Goal: Task Accomplishment & Management: Complete application form

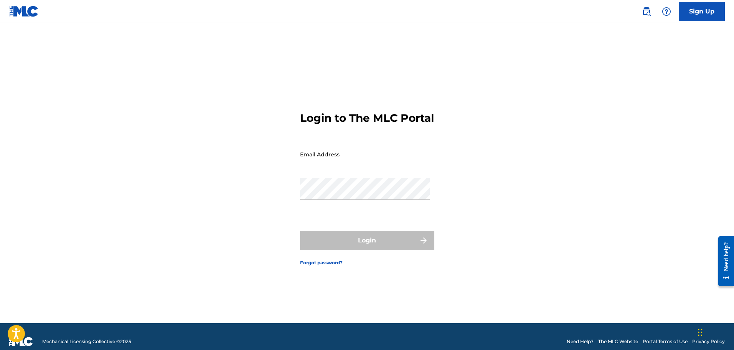
click at [341, 162] on input "Email Address" at bounding box center [365, 154] width 130 height 22
type input "[EMAIL_ADDRESS][DOMAIN_NAME]"
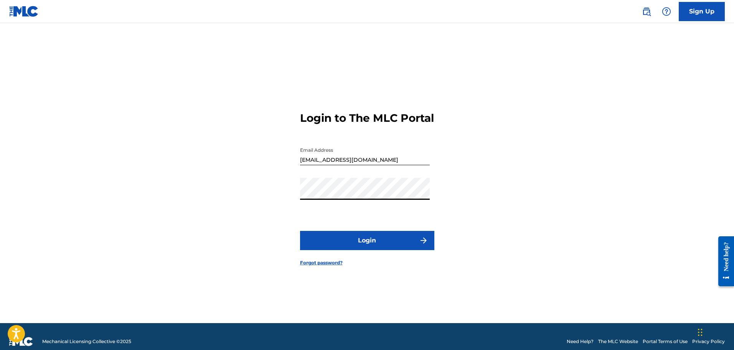
click at [356, 230] on form "Login to The MLC Portal Email Address [EMAIL_ADDRESS][DOMAIN_NAME] Password Log…" at bounding box center [367, 182] width 134 height 280
click at [356, 234] on button "Login" at bounding box center [367, 240] width 134 height 19
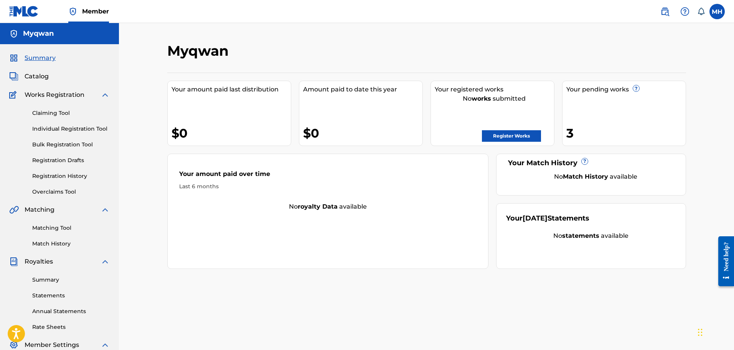
click at [68, 116] on link "Claiming Tool" at bounding box center [71, 113] width 78 height 8
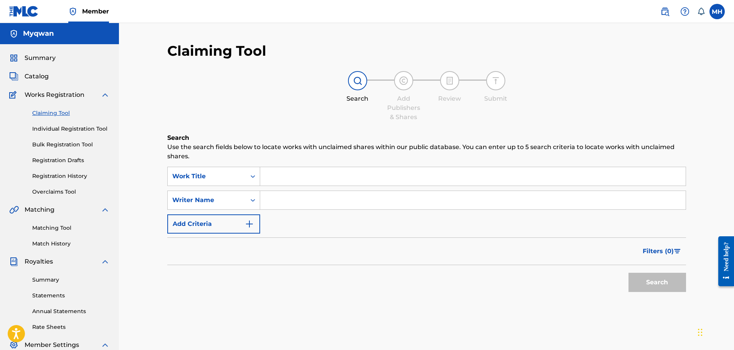
click at [287, 173] on input "Search Form" at bounding box center [473, 176] width 426 height 18
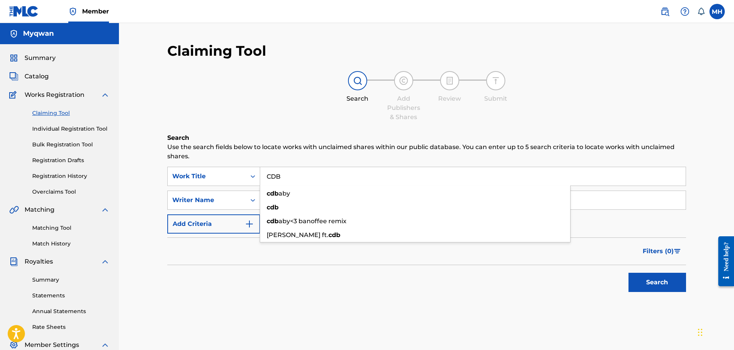
type input "CDB"
click at [236, 261] on div "Filters ( 0 )" at bounding box center [426, 251] width 519 height 28
click at [650, 289] on button "Search" at bounding box center [657, 281] width 58 height 19
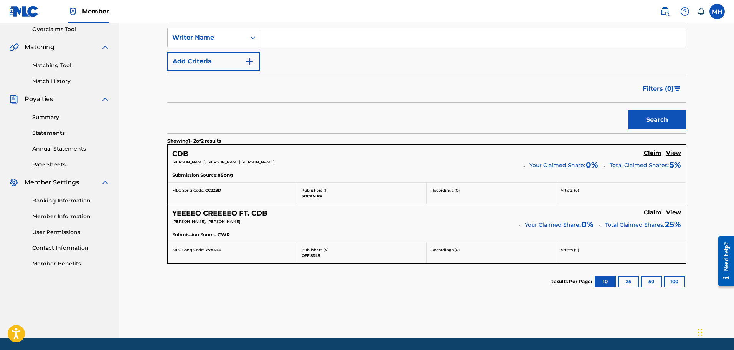
scroll to position [187, 0]
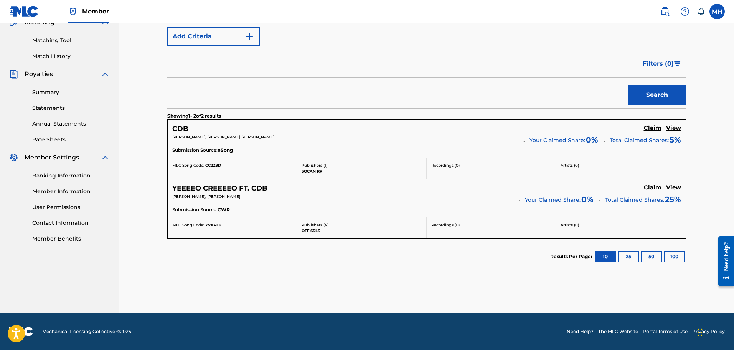
click at [674, 257] on button "100" at bounding box center [674, 257] width 21 height 12
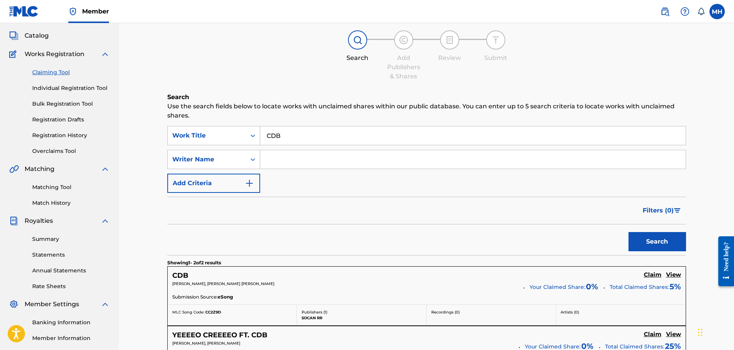
scroll to position [40, 0]
click at [275, 161] on input "Search Form" at bounding box center [473, 159] width 426 height 18
type input "myqwan"
click at [628, 232] on button "Search" at bounding box center [657, 241] width 58 height 19
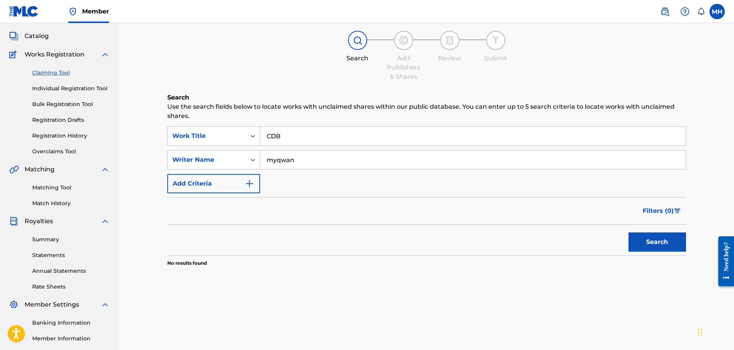
drag, startPoint x: 313, startPoint y: 140, endPoint x: 159, endPoint y: 125, distance: 155.0
click at [159, 125] on div "Claiming Tool Search Add Publishers & Shares Review Submit Search Use the searc…" at bounding box center [426, 200] width 537 height 397
click at [628, 232] on button "Search" at bounding box center [657, 241] width 58 height 19
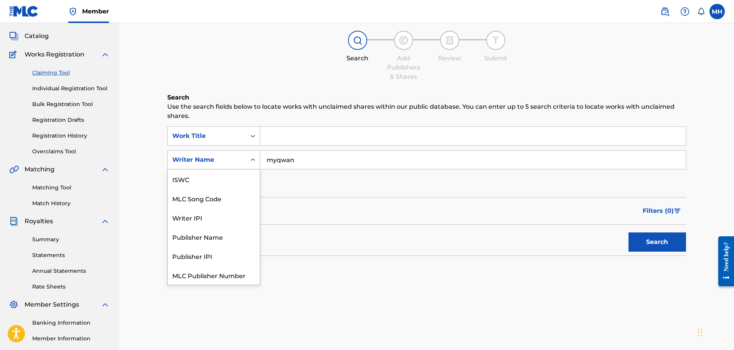
click at [233, 161] on div "Writer Name" at bounding box center [206, 159] width 69 height 9
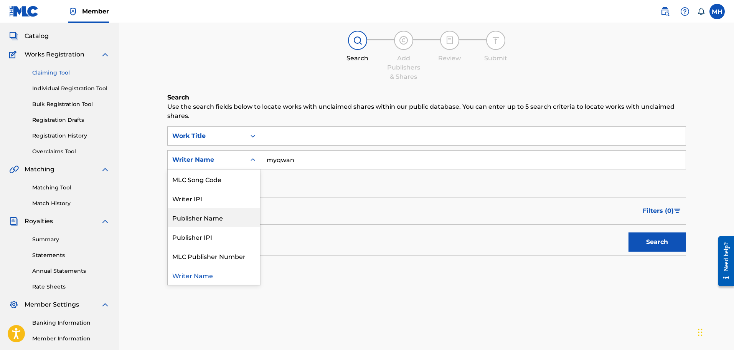
click at [225, 219] on div "Publisher Name" at bounding box center [214, 217] width 92 height 19
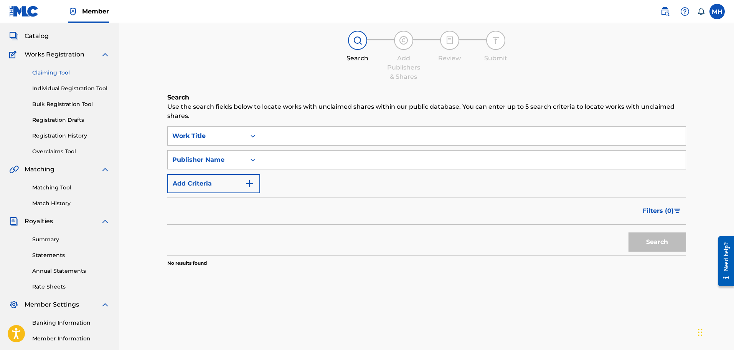
click at [311, 156] on input "Search Form" at bounding box center [473, 159] width 426 height 18
type input "myqwan"
click at [628, 232] on button "Search" at bounding box center [657, 241] width 58 height 19
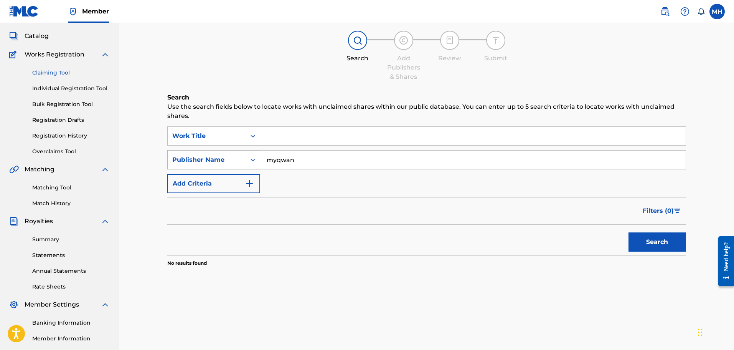
drag, startPoint x: 305, startPoint y: 158, endPoint x: 185, endPoint y: 163, distance: 120.2
click at [185, 163] on div "SearchWithCriteria0776103a-a7d8-4014-a233-0c02a0aaf819 Publisher Name myqwan" at bounding box center [426, 159] width 519 height 19
click at [193, 138] on div "Work Title" at bounding box center [206, 135] width 69 height 9
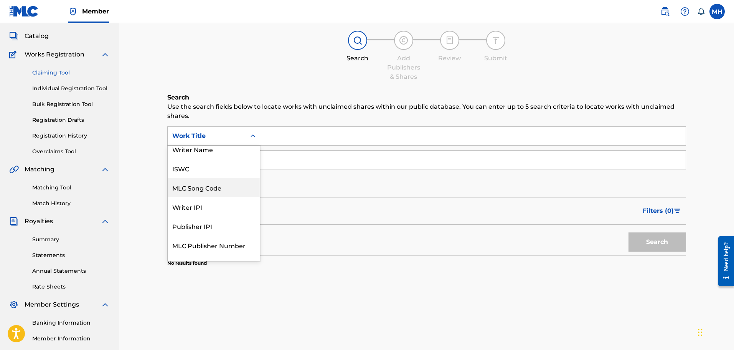
scroll to position [0, 0]
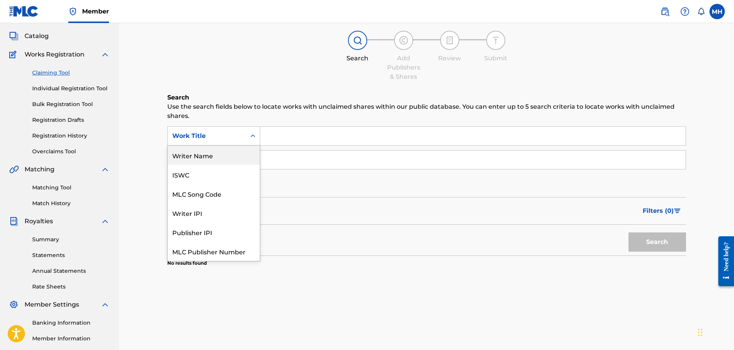
click at [212, 159] on div "Writer Name" at bounding box center [214, 154] width 92 height 19
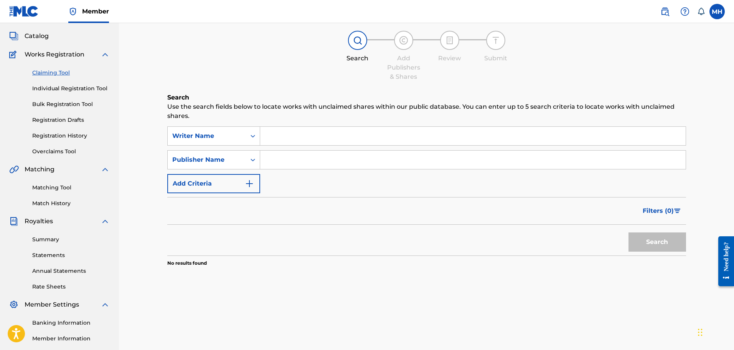
click at [290, 137] on input "Search Form" at bounding box center [473, 136] width 426 height 18
type input "myqwan"
click at [628, 232] on button "Search" at bounding box center [657, 241] width 58 height 19
click at [53, 85] on link "Individual Registration Tool" at bounding box center [71, 88] width 78 height 8
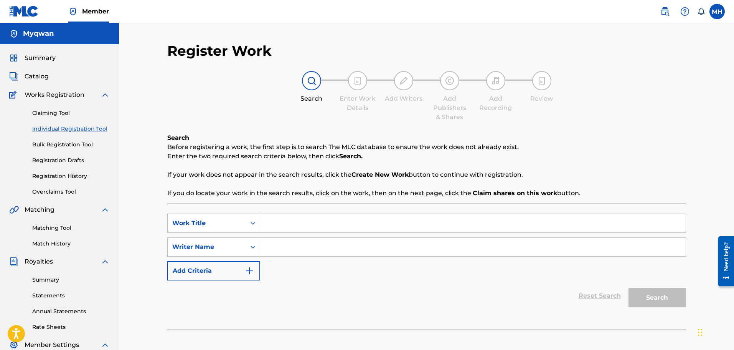
click at [273, 221] on input "Search Form" at bounding box center [473, 223] width 426 height 18
type input "v"
type input "cdb"
click at [276, 244] on input "Search Form" at bounding box center [473, 247] width 426 height 18
type input "myqwan"
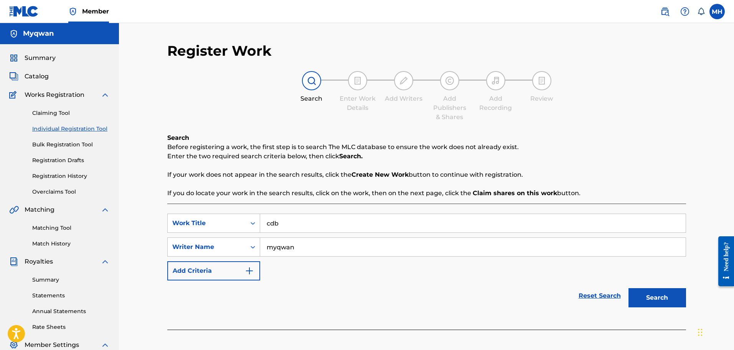
click at [628, 288] on button "Search" at bounding box center [657, 297] width 58 height 19
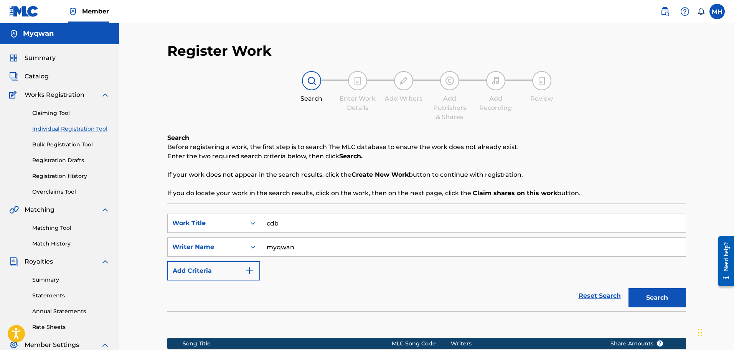
scroll to position [126, 0]
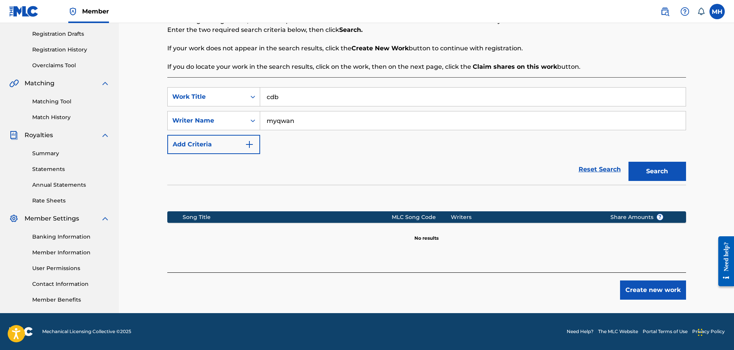
click at [56, 103] on link "Matching Tool" at bounding box center [71, 101] width 78 height 8
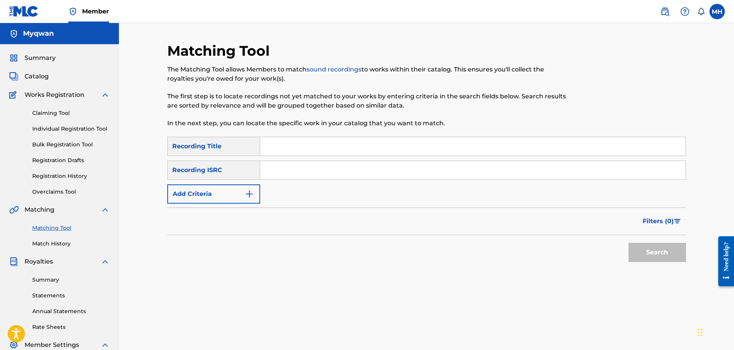
click at [280, 144] on input "Search Form" at bounding box center [473, 146] width 426 height 18
type input "CDB"
click at [289, 174] on input "Search Form" at bounding box center [473, 170] width 426 height 18
paste input "CBEYJ2552941"
type input "CBEYJ2552941"
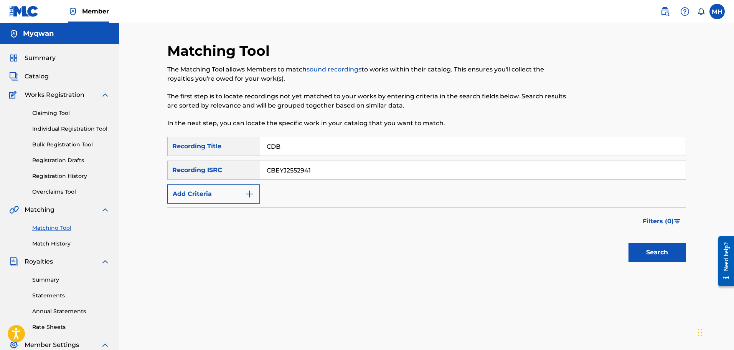
click at [649, 252] on button "Search" at bounding box center [657, 251] width 58 height 19
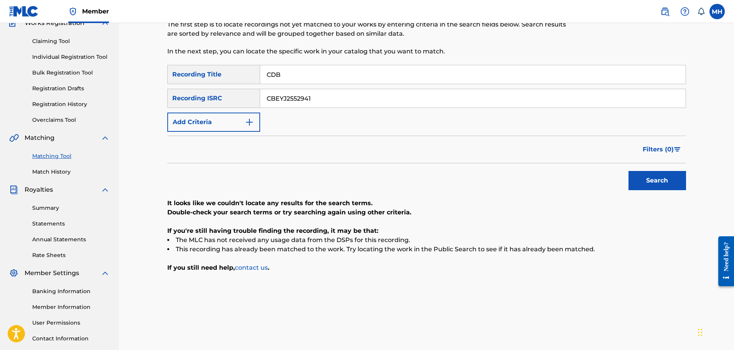
scroll to position [72, 0]
click at [63, 173] on link "Match History" at bounding box center [71, 171] width 78 height 8
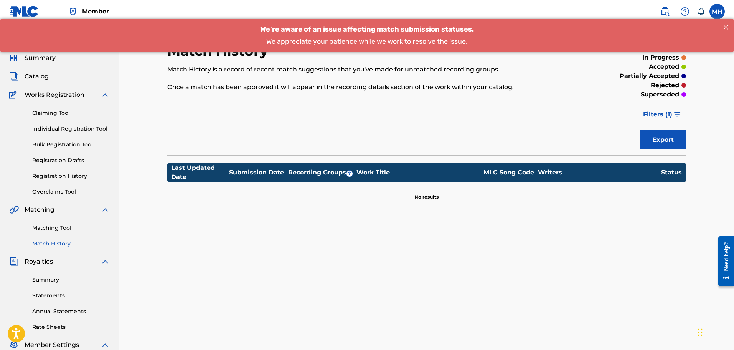
click at [63, 151] on div "Claiming Tool Individual Registration Tool Bulk Registration Tool Registration …" at bounding box center [59, 147] width 101 height 96
click at [63, 148] on link "Bulk Registration Tool" at bounding box center [71, 144] width 78 height 8
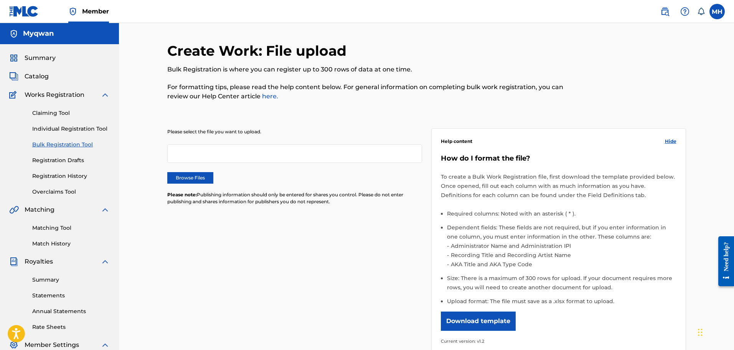
click at [53, 129] on link "Individual Registration Tool" at bounding box center [71, 129] width 78 height 8
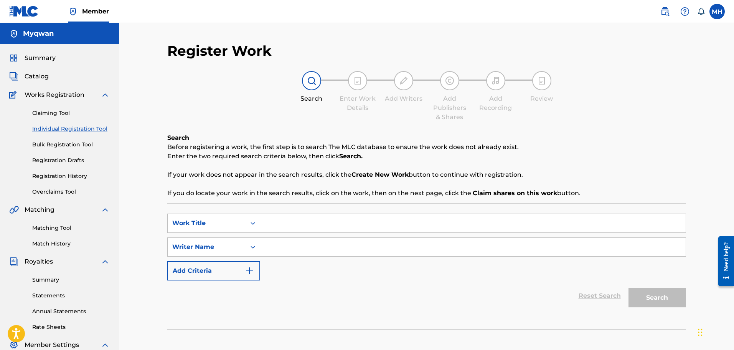
click at [30, 77] on span "Catalog" at bounding box center [37, 76] width 24 height 9
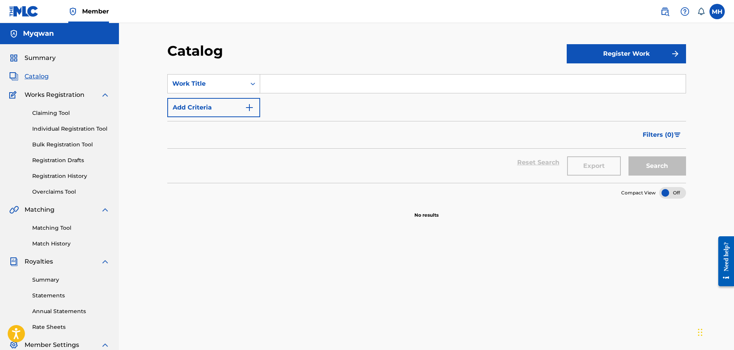
click at [639, 59] on button "Register Work" at bounding box center [626, 53] width 119 height 19
click at [595, 96] on link "By File Upload" at bounding box center [626, 97] width 119 height 18
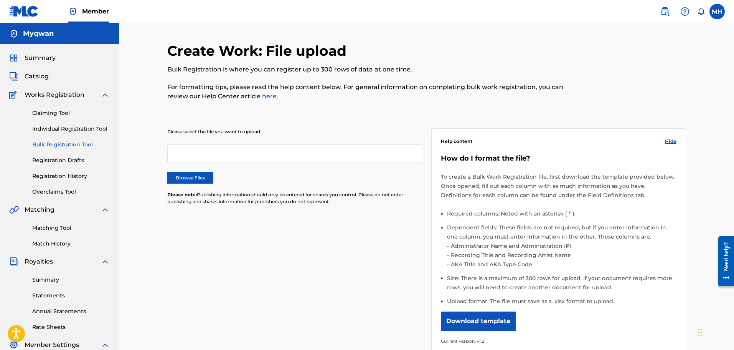
click at [37, 75] on span "Catalog" at bounding box center [37, 76] width 24 height 9
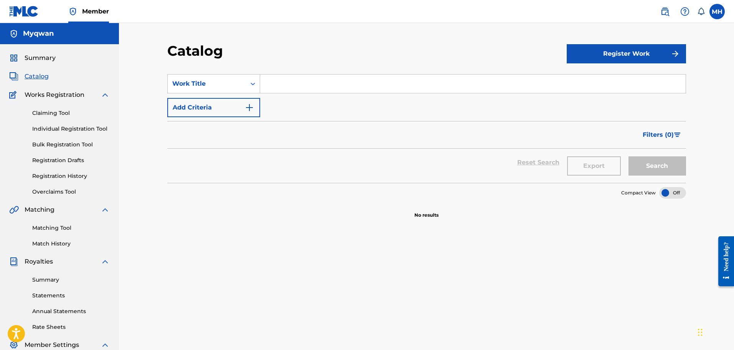
click at [220, 97] on div "SearchWithCriteria15bd2c45-40b6-4a2f-b506-6e8a4b3fab47 Work Title Add Criteria" at bounding box center [426, 95] width 519 height 43
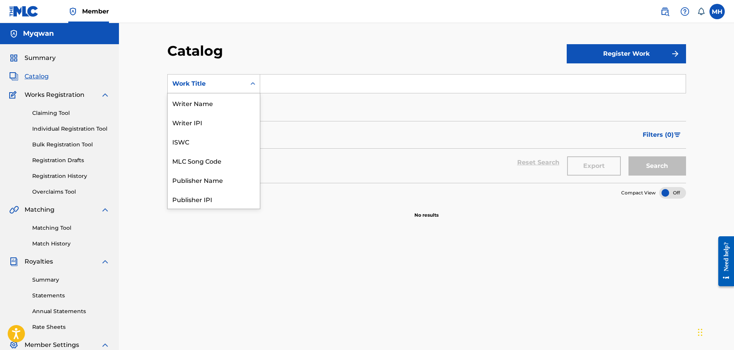
click at [225, 91] on div "Work Title" at bounding box center [213, 83] width 93 height 19
click at [296, 76] on input "Search Form" at bounding box center [473, 83] width 426 height 18
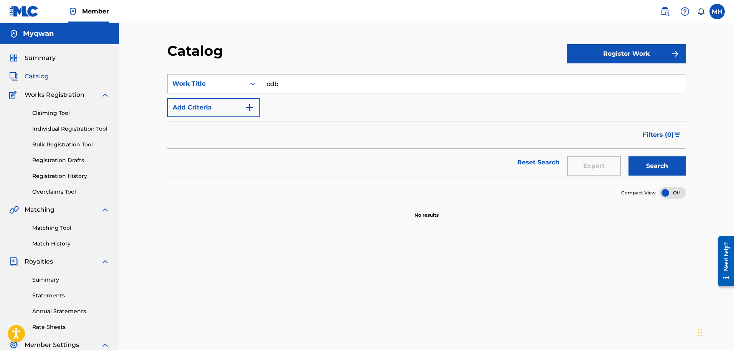
type input "cdb"
click at [628, 156] on button "Search" at bounding box center [657, 165] width 58 height 19
click at [23, 63] on div "Summary Catalog Works Registration Claiming Tool Individual Registration Tool B…" at bounding box center [59, 241] width 119 height 395
click at [29, 55] on span "Summary" at bounding box center [40, 57] width 31 height 9
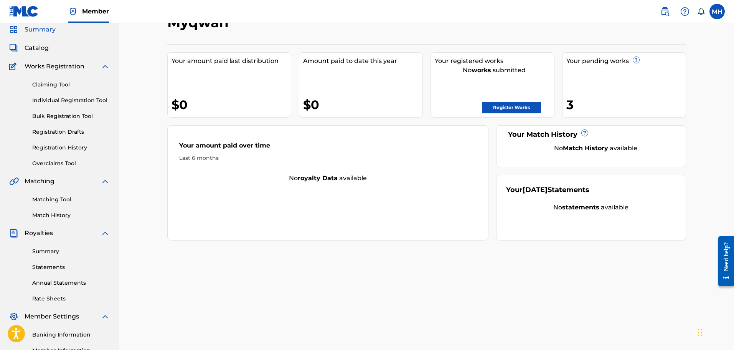
scroll to position [29, 0]
click at [515, 105] on link "Register Works" at bounding box center [511, 107] width 59 height 12
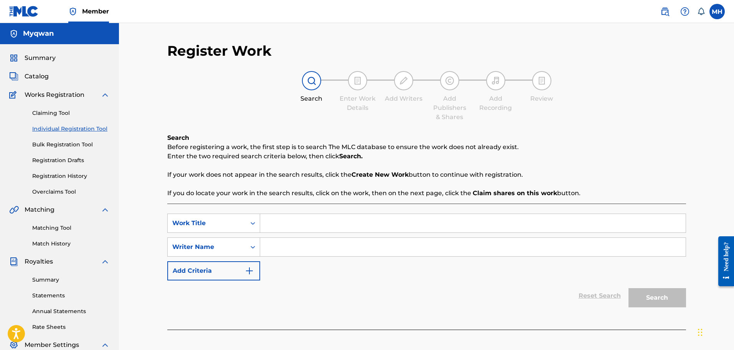
click at [294, 223] on input "Search Form" at bounding box center [473, 223] width 426 height 18
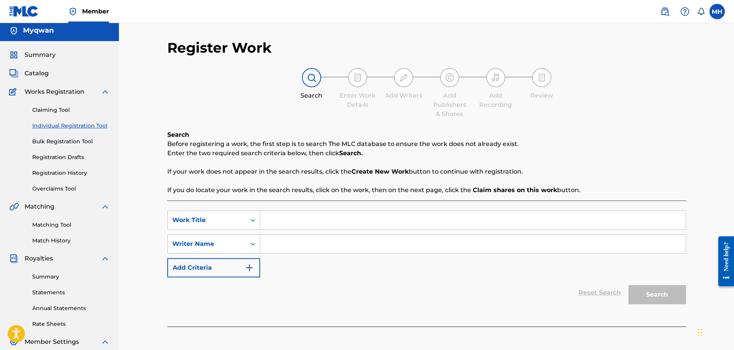
scroll to position [3, 0]
